Goal: Task Accomplishment & Management: Complete application form

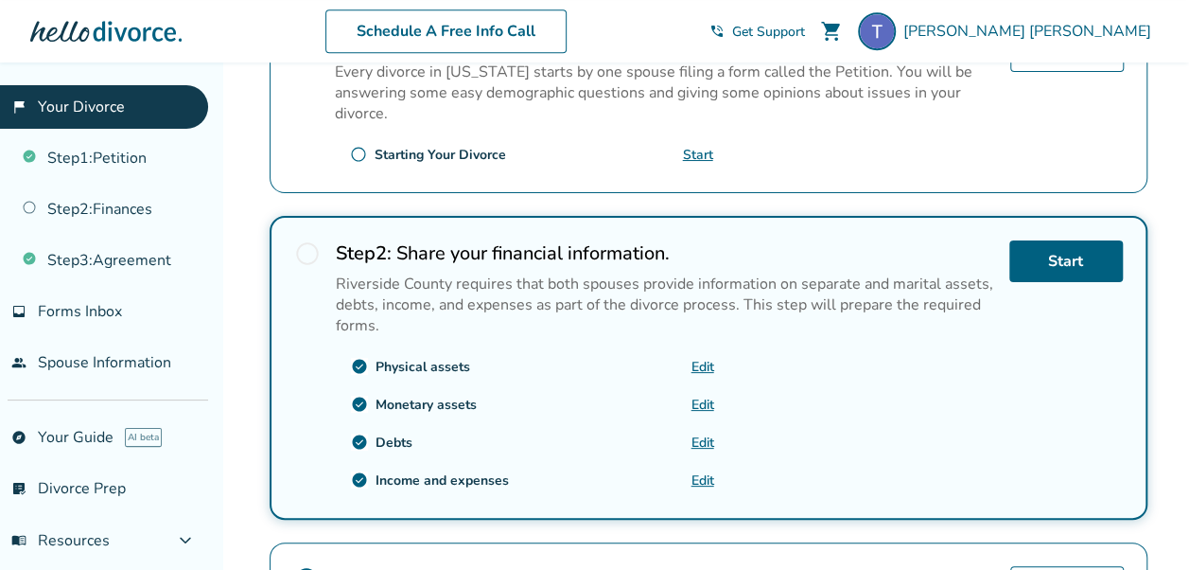
scroll to position [284, 0]
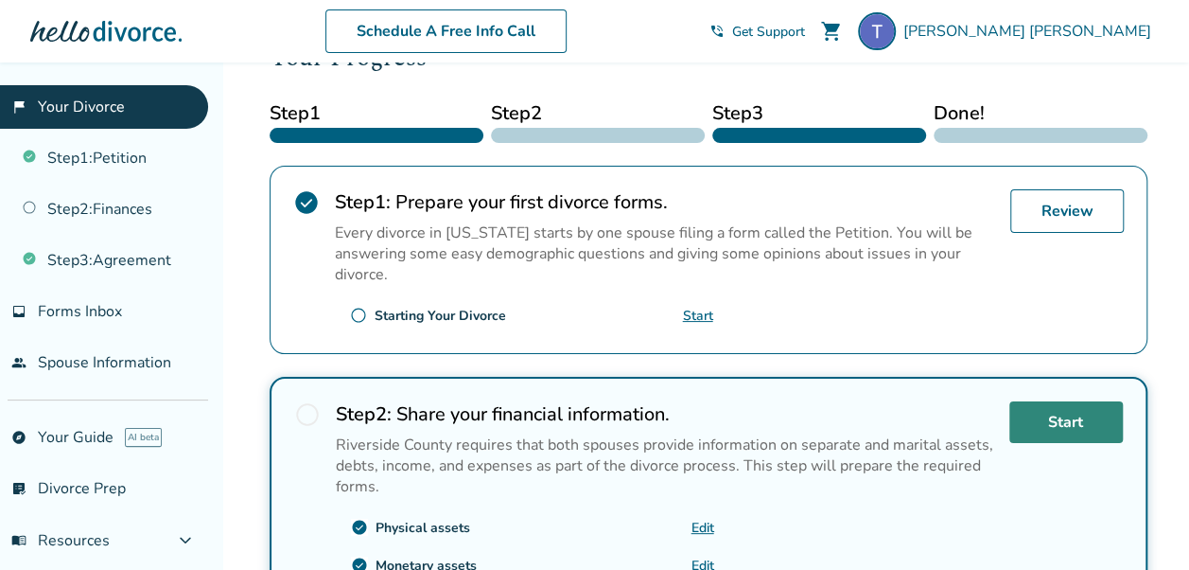
click at [1089, 414] on link "Start" at bounding box center [1067, 422] width 114 height 42
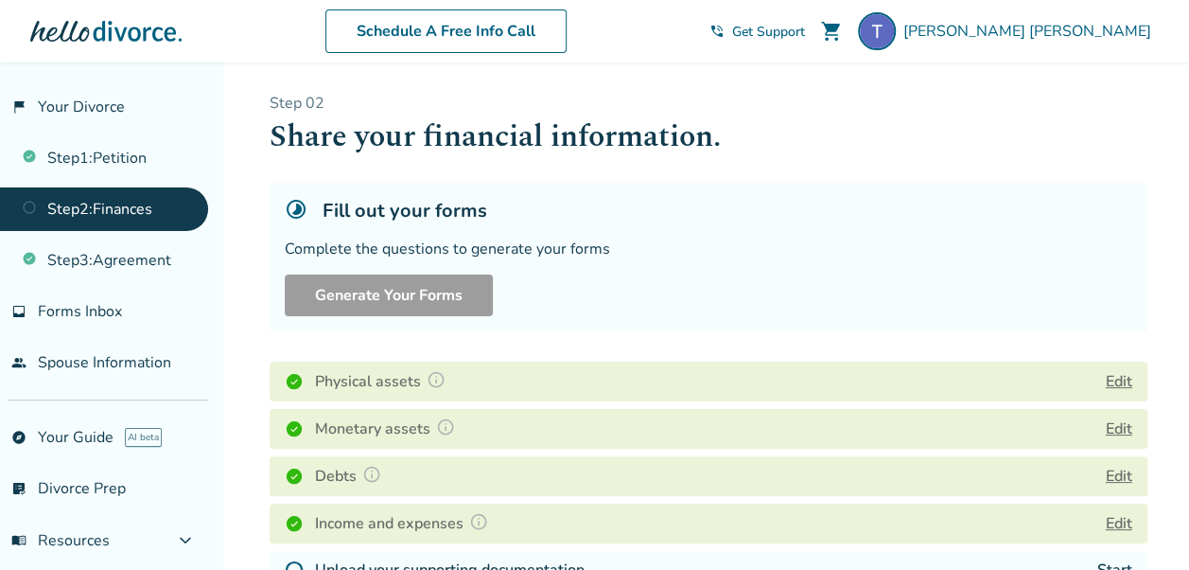
scroll to position [378, 0]
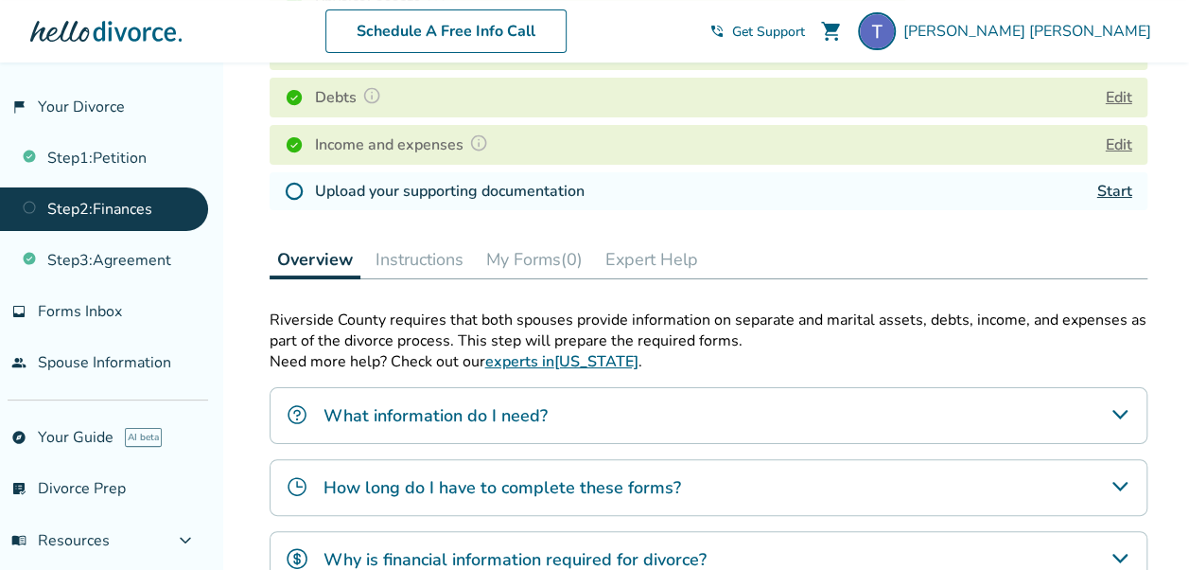
click at [1119, 193] on link "Start" at bounding box center [1115, 191] width 35 height 21
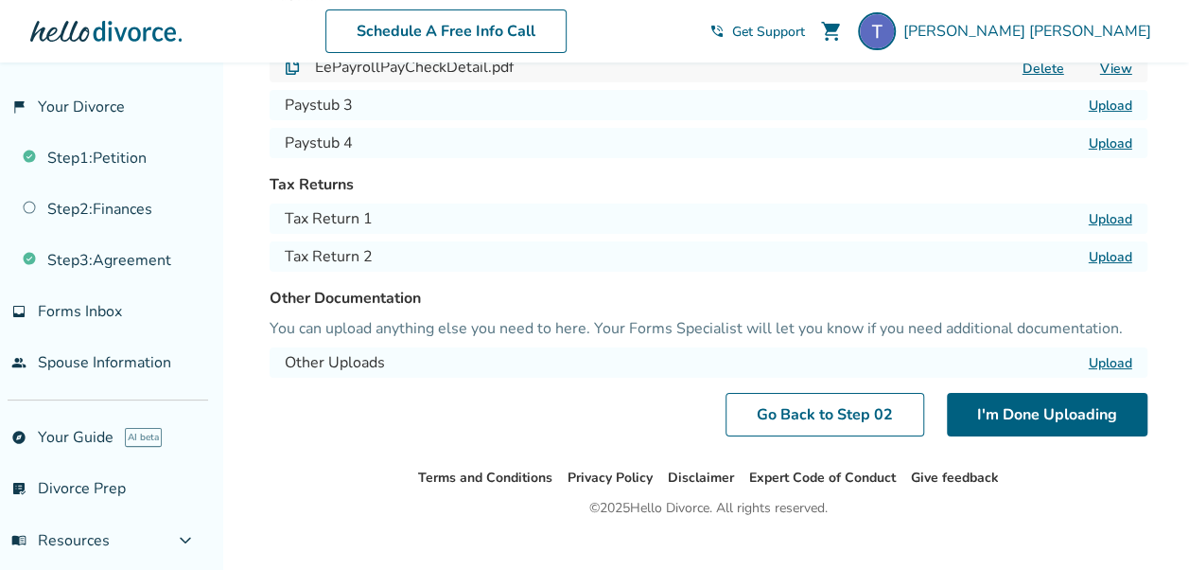
scroll to position [276, 0]
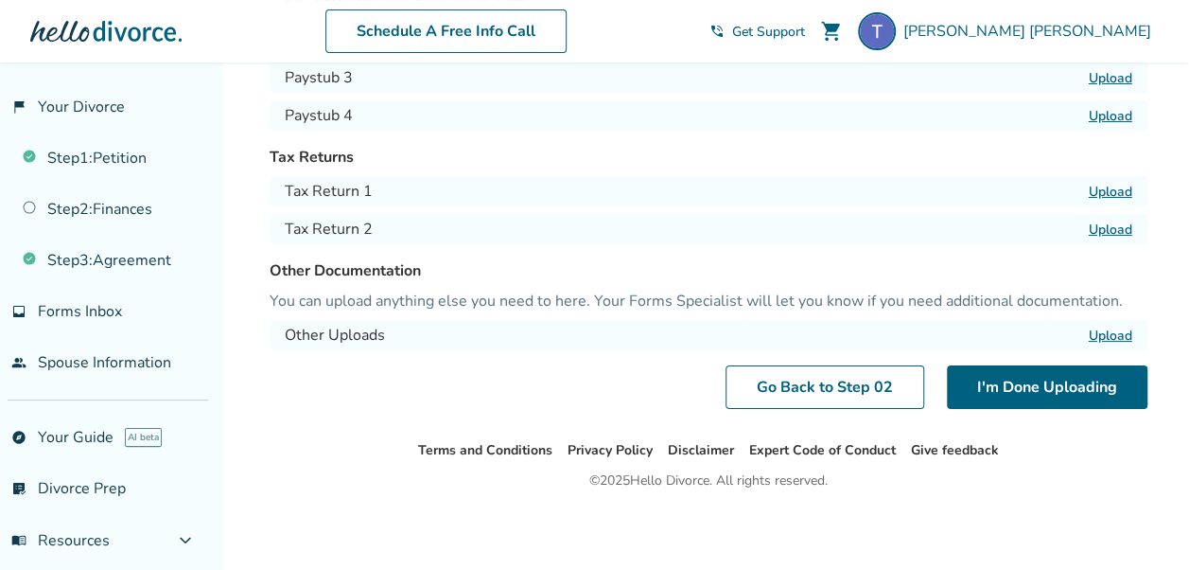
click at [1103, 334] on label "Upload" at bounding box center [1111, 335] width 44 height 18
click at [0, 0] on input "Upload" at bounding box center [0, 0] width 0 height 0
click at [1117, 327] on label "Upload" at bounding box center [1111, 335] width 44 height 18
click at [0, 0] on input "Upload" at bounding box center [0, 0] width 0 height 0
click at [1121, 337] on label "Upload" at bounding box center [1111, 335] width 44 height 18
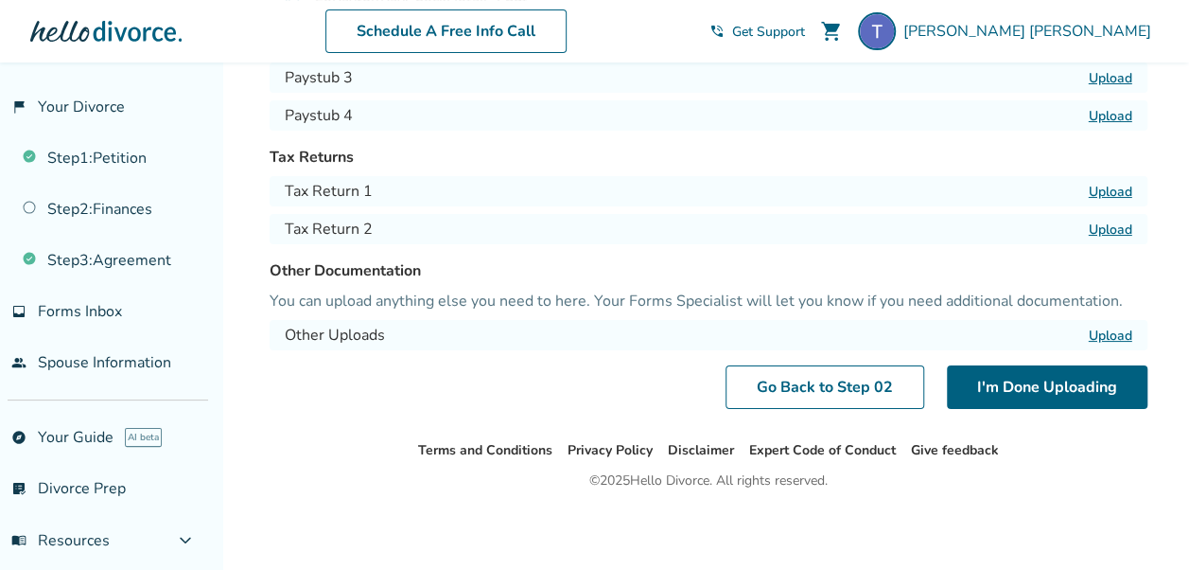
click at [0, 0] on input "Upload" at bounding box center [0, 0] width 0 height 0
click at [1099, 331] on label "Upload" at bounding box center [1111, 335] width 44 height 18
click at [0, 0] on input "Upload" at bounding box center [0, 0] width 0 height 0
click at [377, 329] on h4 "Other Uploads" at bounding box center [335, 335] width 100 height 23
click at [1118, 332] on label "Upload" at bounding box center [1111, 335] width 44 height 18
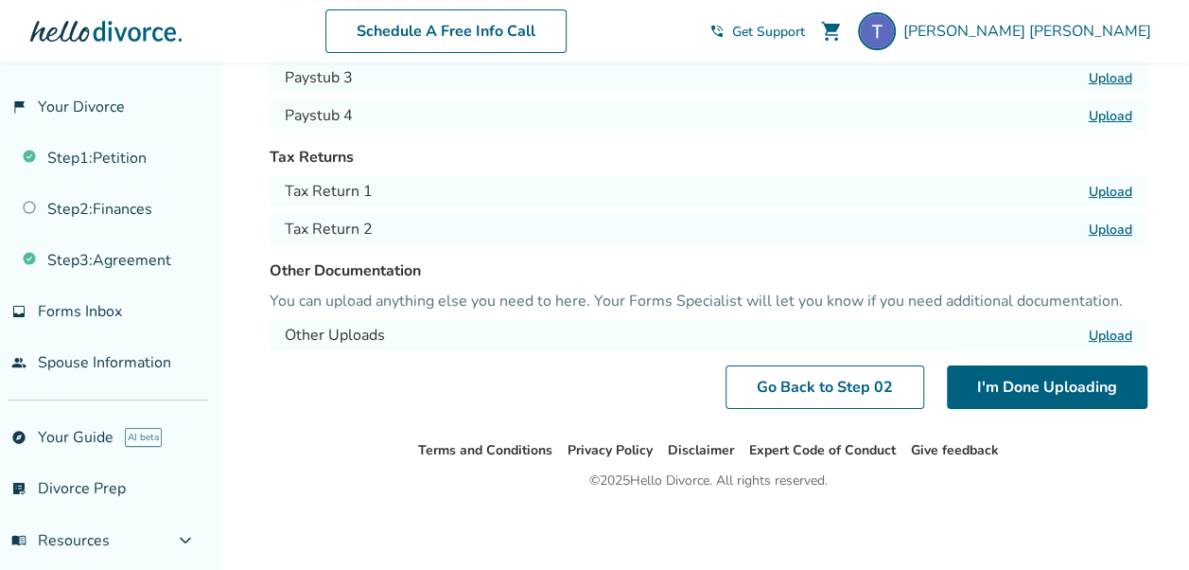
click at [0, 0] on input "Upload" at bounding box center [0, 0] width 0 height 0
click at [1111, 334] on label "Upload" at bounding box center [1111, 335] width 44 height 18
click at [0, 0] on input "Upload" at bounding box center [0, 0] width 0 height 0
click at [1128, 332] on label "Upload" at bounding box center [1111, 335] width 44 height 18
click at [0, 0] on input "Upload" at bounding box center [0, 0] width 0 height 0
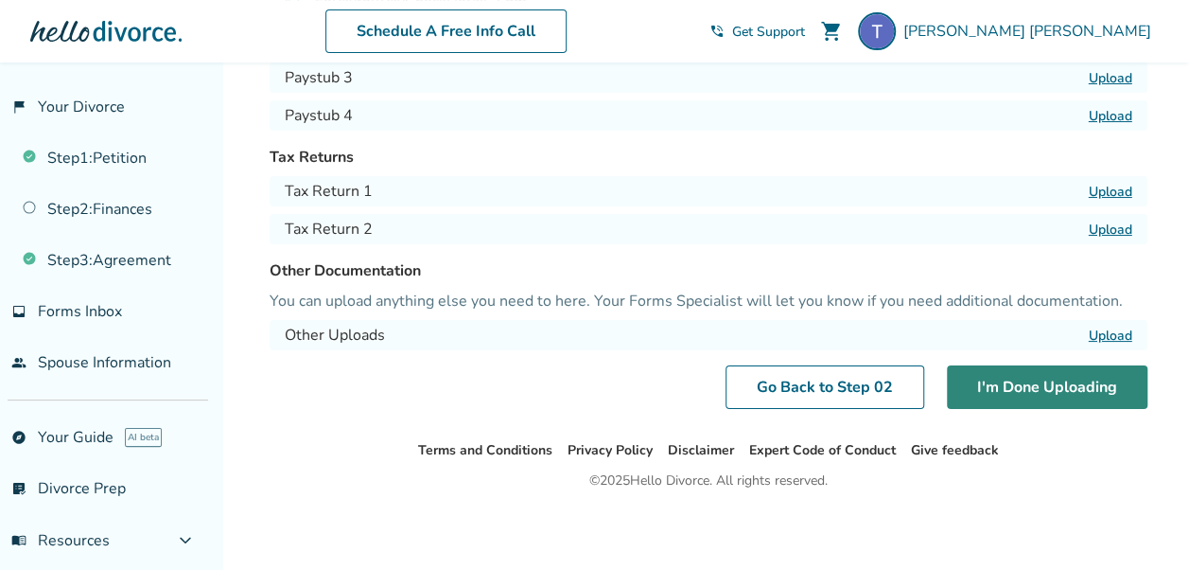
click at [990, 392] on button "I'm Done Uploading" at bounding box center [1047, 387] width 201 height 44
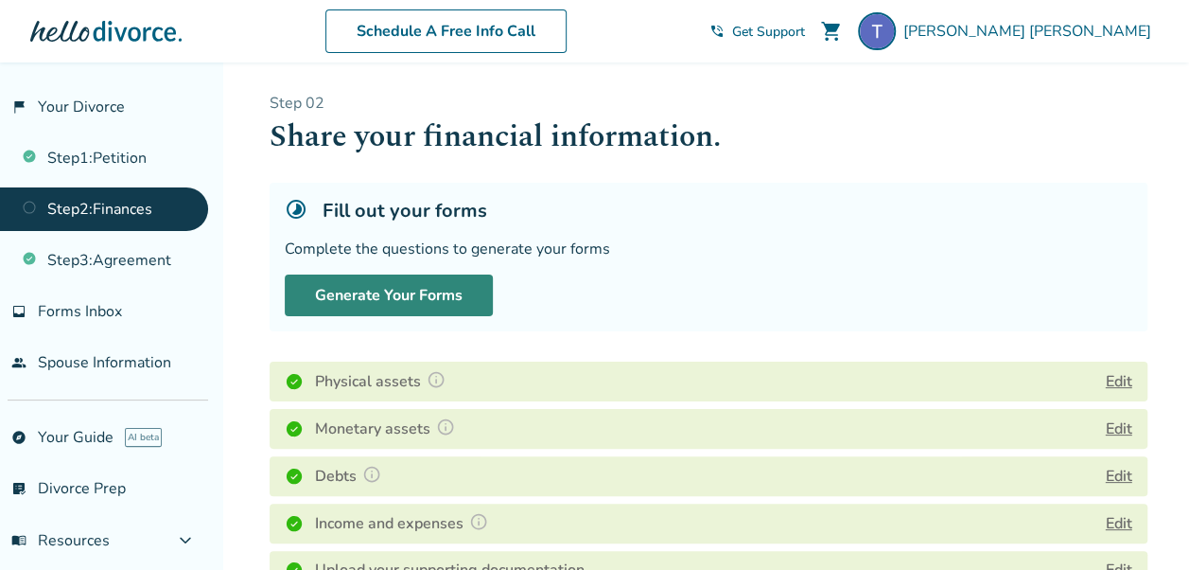
click at [435, 290] on button "Generate Your Forms" at bounding box center [389, 295] width 208 height 42
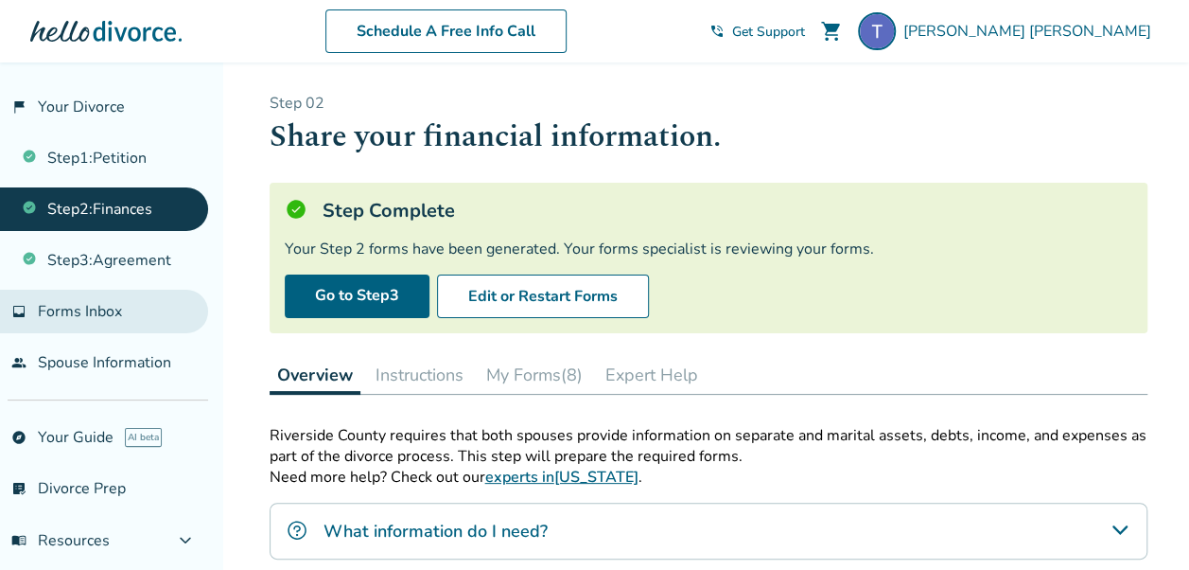
click at [26, 304] on span "inbox" at bounding box center [18, 311] width 15 height 15
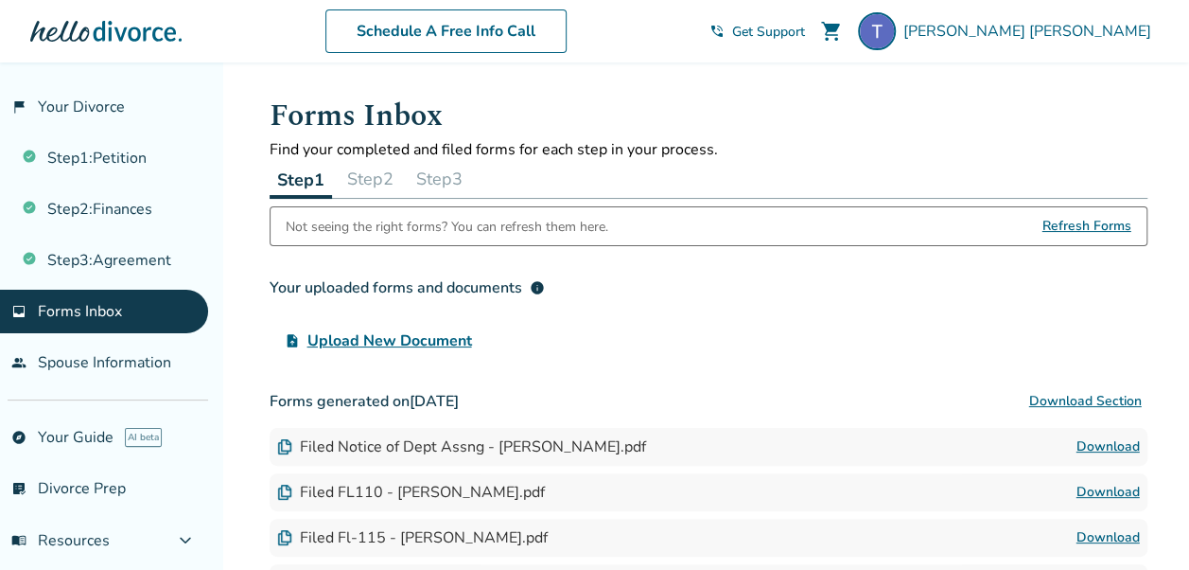
click at [1123, 224] on span "Refresh Forms" at bounding box center [1087, 226] width 89 height 38
click at [1109, 223] on span "Refresh Forms" at bounding box center [1087, 226] width 89 height 38
drag, startPoint x: 1109, startPoint y: 223, endPoint x: 1061, endPoint y: 225, distance: 48.3
click at [1061, 225] on span "Refresh Forms" at bounding box center [1087, 226] width 89 height 38
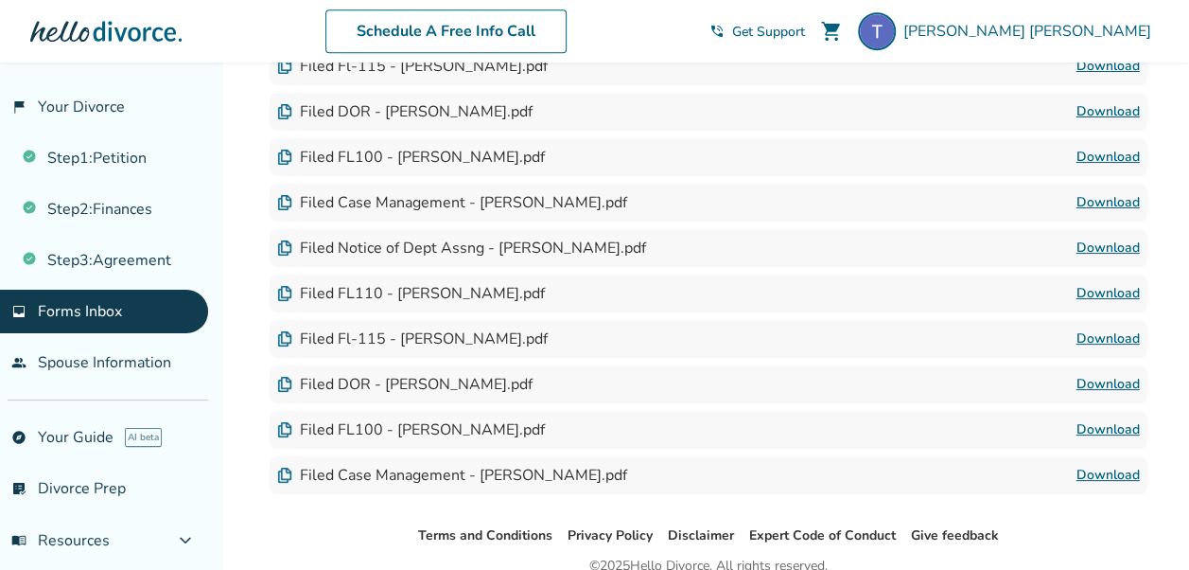
scroll to position [473, 0]
click at [1109, 472] on link "Download" at bounding box center [1108, 473] width 63 height 23
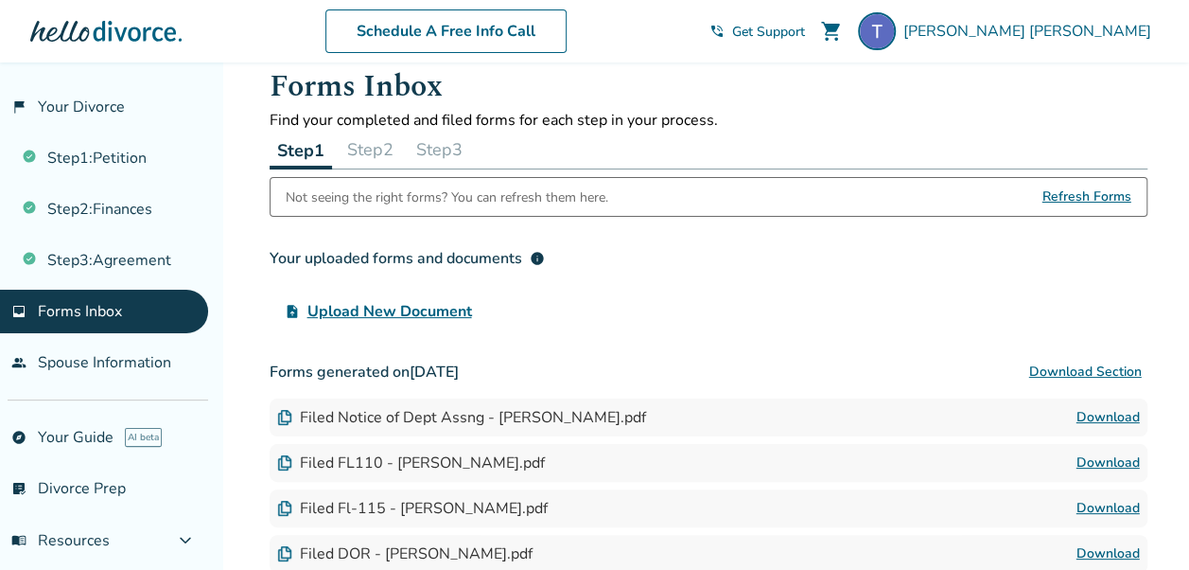
scroll to position [0, 0]
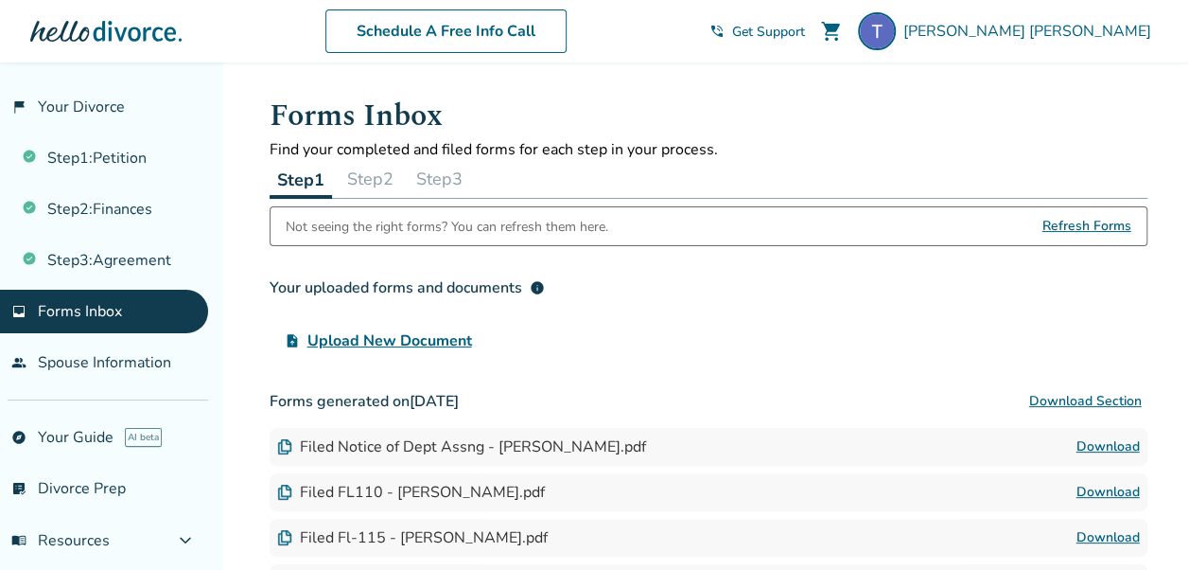
click at [378, 180] on button "Step 2" at bounding box center [370, 179] width 61 height 38
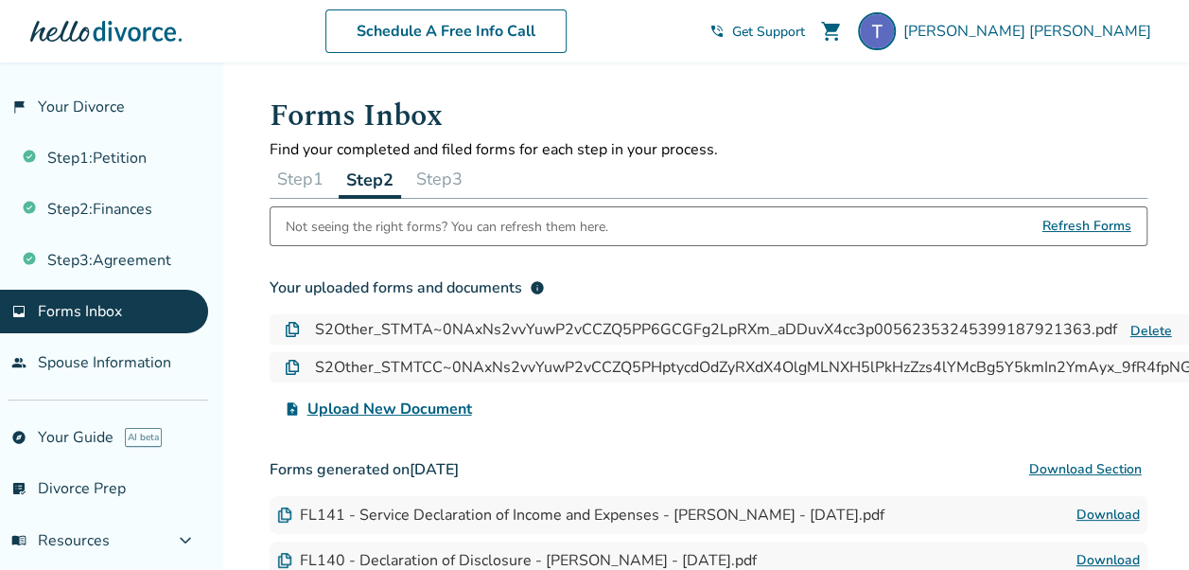
click at [459, 176] on button "Step 3" at bounding box center [439, 179] width 61 height 38
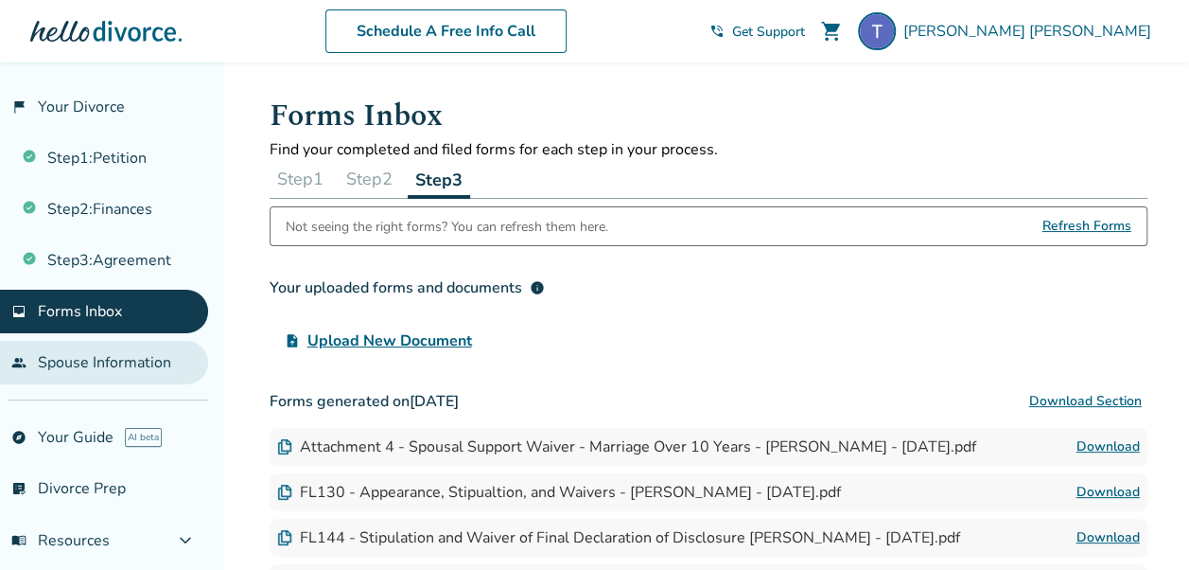
click at [113, 364] on link "people Spouse Information" at bounding box center [104, 363] width 208 height 44
